Goal: Task Accomplishment & Management: Use online tool/utility

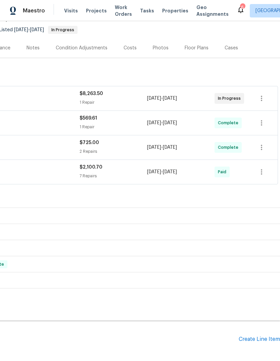
scroll to position [63, 99]
click at [263, 97] on icon "button" at bounding box center [261, 99] width 8 height 8
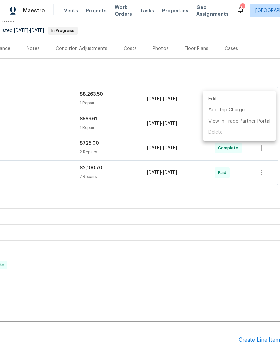
click at [235, 103] on li "Edit" at bounding box center [239, 99] width 72 height 11
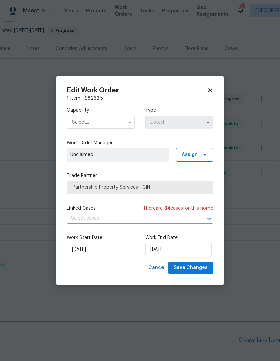
click at [105, 124] on input "text" at bounding box center [101, 121] width 68 height 13
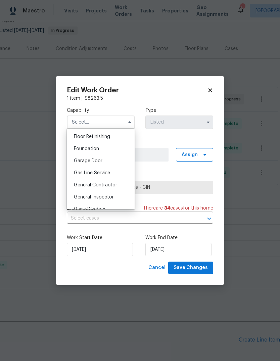
scroll to position [275, 0]
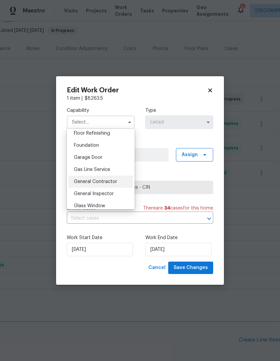
click at [120, 179] on div "General Contractor" at bounding box center [100, 181] width 64 height 12
type input "General Contractor"
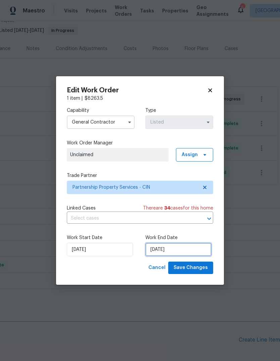
click at [168, 240] on input "[DATE]" at bounding box center [178, 249] width 66 height 13
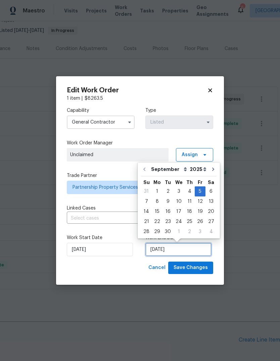
scroll to position [5, 0]
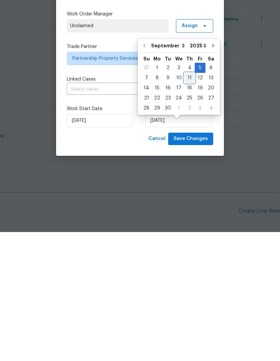
click at [187, 202] on div "11" at bounding box center [189, 206] width 10 height 9
type input "[DATE]"
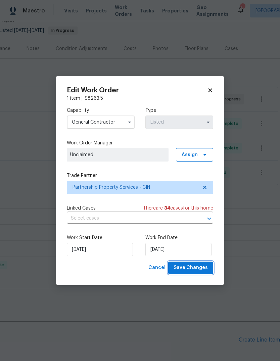
click at [196, 240] on span "Save Changes" at bounding box center [190, 267] width 34 height 8
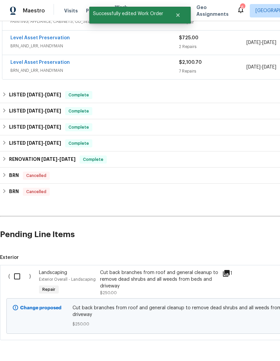
scroll to position [168, 0]
click at [19, 240] on input "checkbox" at bounding box center [19, 276] width 19 height 14
checkbox input "true"
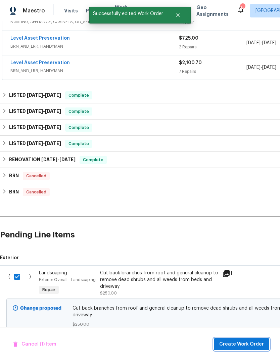
click at [251, 240] on span "Create Work Order" at bounding box center [241, 344] width 45 height 8
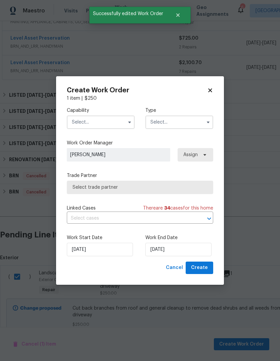
click at [117, 119] on input "text" at bounding box center [101, 121] width 68 height 13
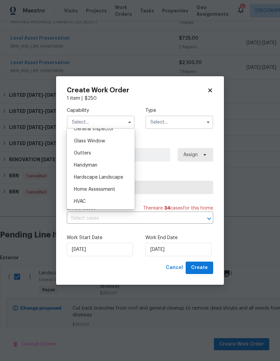
scroll to position [345, 0]
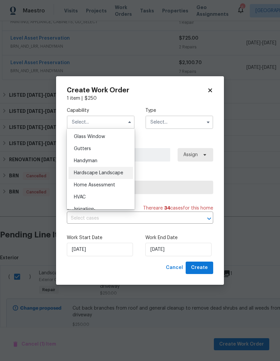
click at [124, 170] on div "Hardscape Landscape" at bounding box center [100, 173] width 64 height 12
type input "Hardscape Landscape"
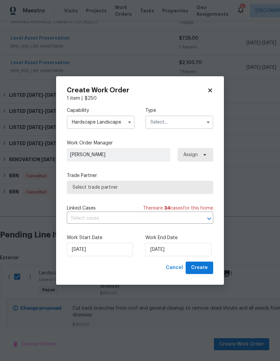
click at [186, 118] on input "text" at bounding box center [179, 121] width 68 height 13
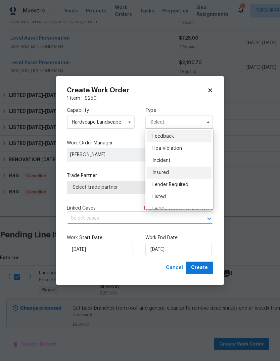
click at [180, 170] on div "Insured" at bounding box center [179, 172] width 64 height 12
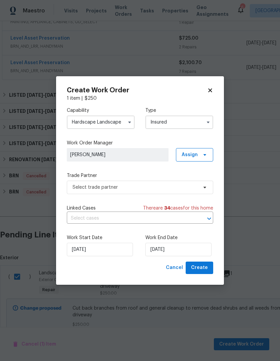
click at [193, 124] on input "Insured" at bounding box center [179, 121] width 68 height 13
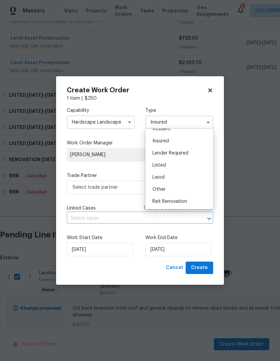
scroll to position [31, 0]
click at [175, 166] on div "Listed" at bounding box center [179, 166] width 64 height 12
type input "Listed"
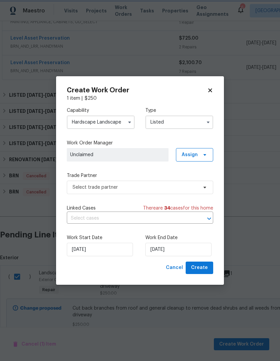
scroll to position [0, 0]
click at [189, 240] on input "9/10/2025" at bounding box center [178, 249] width 66 height 13
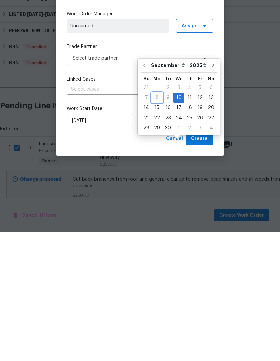
click at [157, 222] on div "8" at bounding box center [157, 226] width 11 height 9
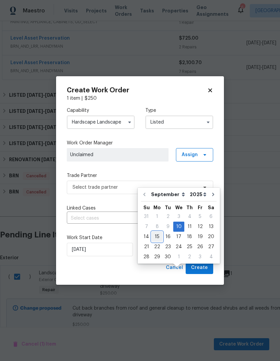
click at [159, 232] on div "15" at bounding box center [157, 236] width 11 height 9
type input "9/15/2025"
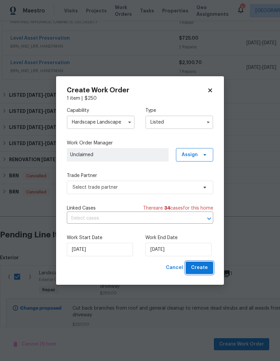
click at [206, 240] on span "Create" at bounding box center [199, 267] width 17 height 8
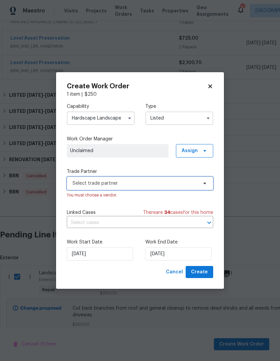
click at [180, 177] on span "Select trade partner" at bounding box center [140, 182] width 146 height 13
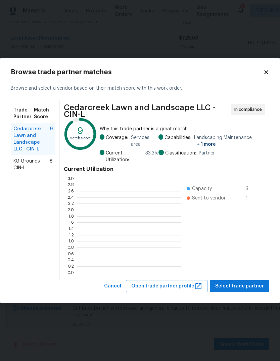
scroll to position [94, 104]
click at [24, 160] on span "KG Grounds - CIN-L" at bounding box center [31, 164] width 36 height 13
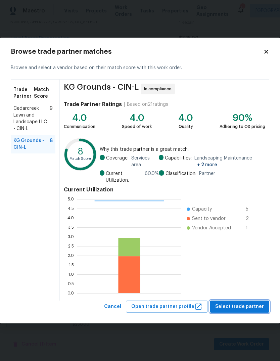
click at [241, 240] on span "Select trade partner" at bounding box center [239, 306] width 49 height 8
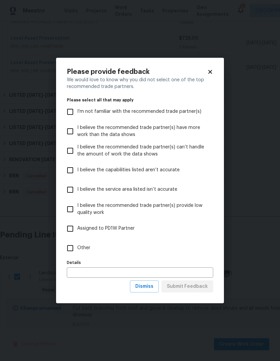
click at [74, 240] on input "Other" at bounding box center [70, 248] width 14 height 14
checkbox input "true"
click at [131, 240] on div "Details Details" at bounding box center [140, 268] width 146 height 20
click at [171, 240] on input "text" at bounding box center [140, 272] width 146 height 10
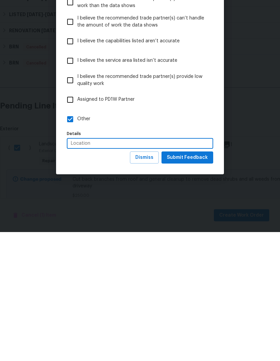
type input "Location"
click at [197, 240] on span "Submit Feedback" at bounding box center [187, 286] width 41 height 8
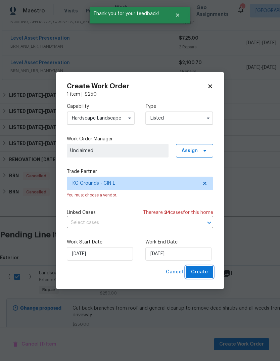
click at [203, 240] on span "Create" at bounding box center [199, 272] width 17 height 8
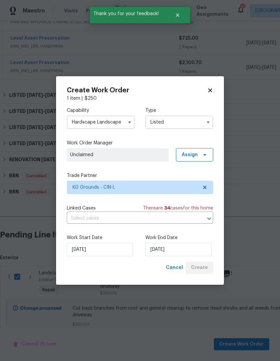
checkbox input "false"
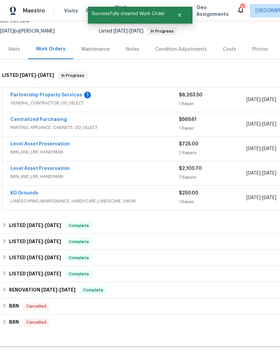
scroll to position [62, 0]
click at [54, 93] on link "Partnership Property Services" at bounding box center [46, 95] width 72 height 5
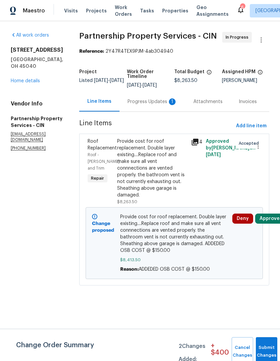
click at [168, 105] on div "Progress Updates 1" at bounding box center [152, 101] width 50 height 7
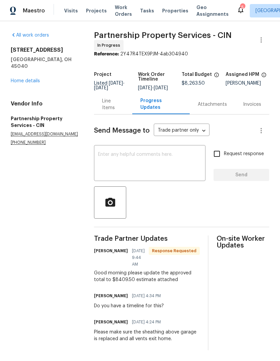
click at [124, 107] on div "Line Items" at bounding box center [113, 104] width 22 height 13
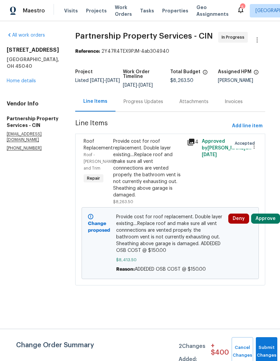
scroll to position [0, 8]
click at [160, 105] on div "Progress Updates" at bounding box center [143, 101] width 40 height 7
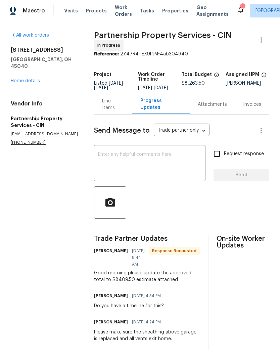
click at [124, 109] on div "Line Items" at bounding box center [113, 104] width 22 height 13
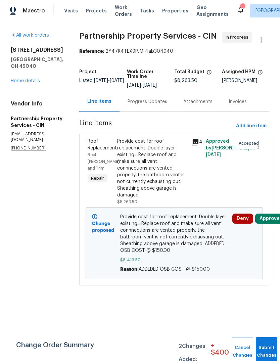
click at [200, 240] on span "Provide cost for roof replacement. Double layer existing....Replace roof and ma…" at bounding box center [174, 233] width 108 height 40
click at [186, 195] on div "Provide cost for roof replacement. Double layer existing....Replace roof and ma…" at bounding box center [152, 168] width 70 height 60
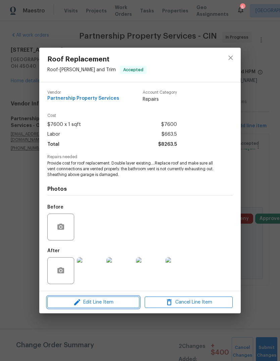
click at [118, 240] on button "Edit Line Item" at bounding box center [93, 302] width 92 height 12
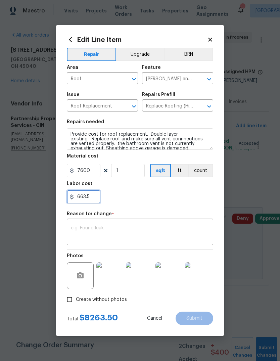
click at [97, 197] on input "663.5" at bounding box center [84, 196] width 34 height 13
type input "6"
click at [94, 165] on input "7600" at bounding box center [84, 170] width 34 height 13
type input "0"
click at [92, 174] on input "7600" at bounding box center [84, 170] width 34 height 13
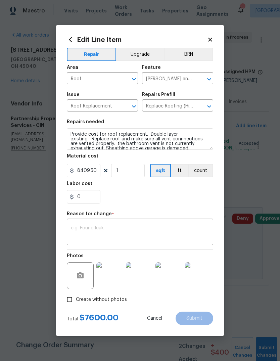
click at [177, 197] on div "0" at bounding box center [140, 196] width 146 height 13
type input "8409.5"
click at [164, 233] on textarea at bounding box center [140, 232] width 138 height 14
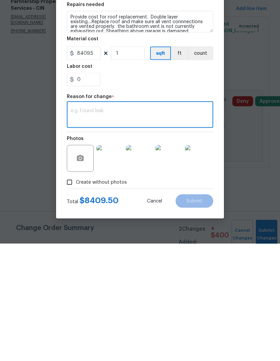
click at [156, 225] on textarea at bounding box center [140, 232] width 138 height 14
paste textarea "ADDEDED OSB COST @ $150.00"
type textarea "ADDEDED OSB COST @ $150.00"
click at [201, 240] on span "Submit" at bounding box center [194, 318] width 16 height 5
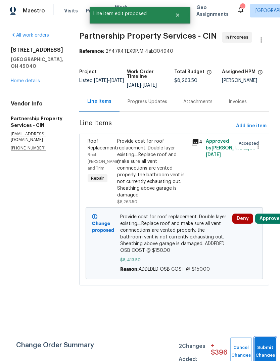
click at [267, 240] on button "Submit Changes" at bounding box center [264, 351] width 21 height 29
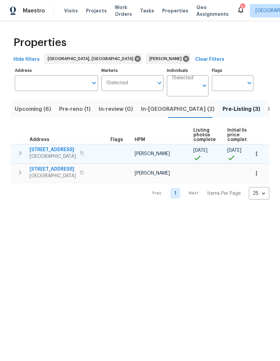
click at [59, 148] on span "5326 Elmwood Ln" at bounding box center [53, 149] width 46 height 7
click at [25, 150] on button "button" at bounding box center [19, 152] width 13 height 13
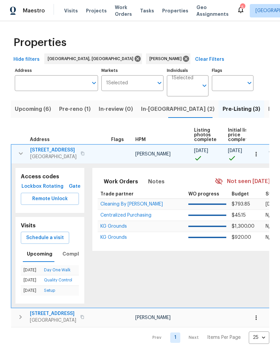
click at [35, 182] on button "Lockbox" at bounding box center [31, 186] width 21 height 12
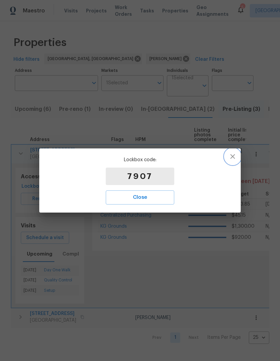
click at [237, 151] on button "button" at bounding box center [232, 156] width 16 height 16
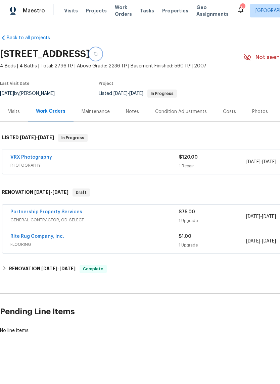
click at [102, 53] on button "button" at bounding box center [96, 54] width 12 height 12
